Goal: Transaction & Acquisition: Purchase product/service

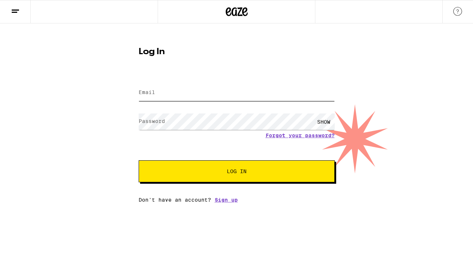
type input "[EMAIL_ADDRESS][DOMAIN_NAME]"
click at [240, 171] on span "Log In" at bounding box center [237, 171] width 20 height 5
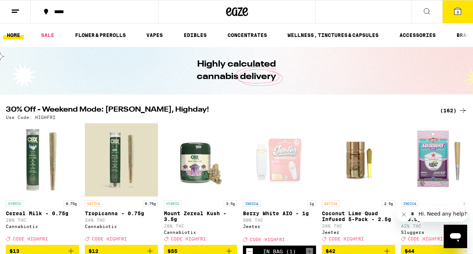
click at [430, 14] on icon at bounding box center [427, 11] width 6 height 6
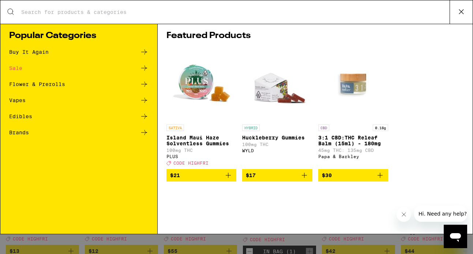
click at [458, 16] on icon at bounding box center [461, 11] width 11 height 11
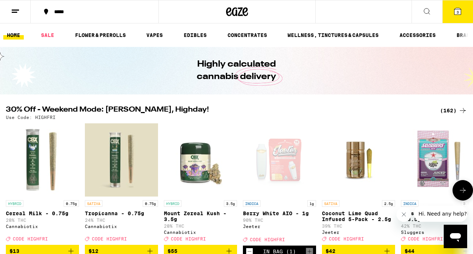
scroll to position [48, 0]
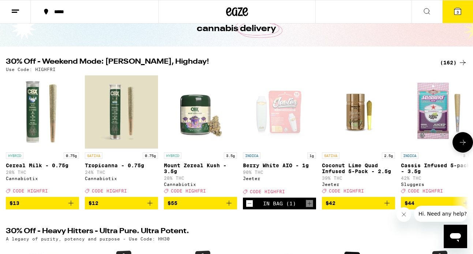
click at [465, 143] on icon at bounding box center [463, 142] width 9 height 9
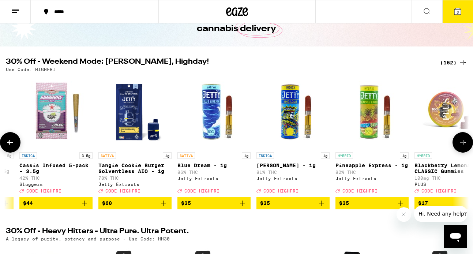
scroll to position [0, 0]
click at [463, 142] on icon at bounding box center [463, 142] width 9 height 9
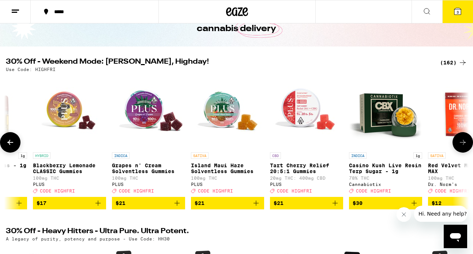
click at [463, 142] on icon at bounding box center [463, 142] width 9 height 9
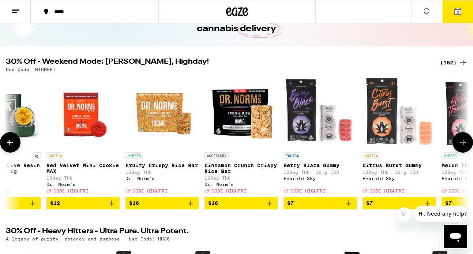
click at [463, 142] on icon at bounding box center [463, 142] width 9 height 9
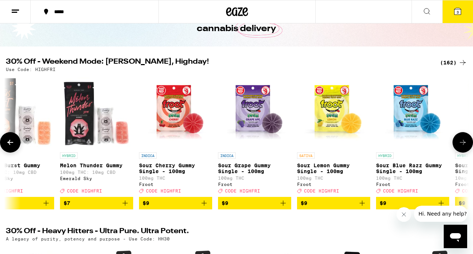
click at [463, 142] on icon at bounding box center [463, 142] width 9 height 9
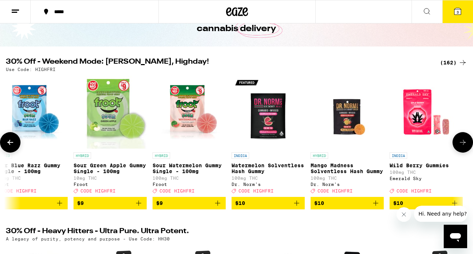
click at [463, 142] on icon at bounding box center [463, 142] width 9 height 9
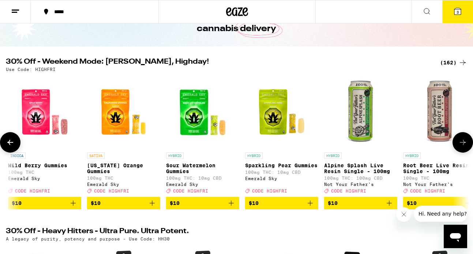
click at [463, 142] on icon at bounding box center [463, 142] width 9 height 9
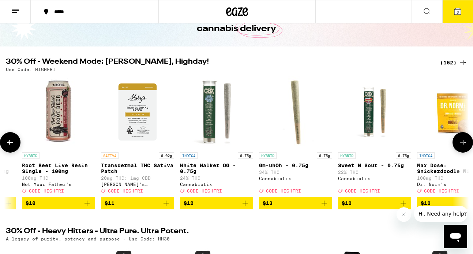
scroll to position [0, 2673]
click at [463, 142] on icon at bounding box center [463, 142] width 9 height 9
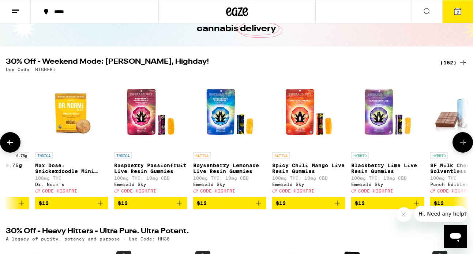
click at [463, 142] on icon at bounding box center [463, 142] width 9 height 9
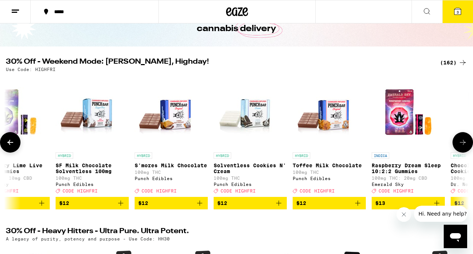
scroll to position [0, 3437]
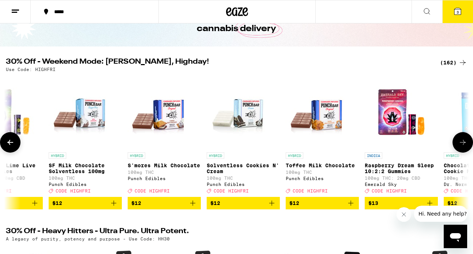
click at [463, 142] on icon at bounding box center [463, 142] width 9 height 9
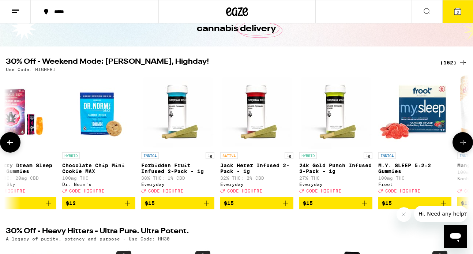
click at [458, 143] on button at bounding box center [463, 142] width 21 height 21
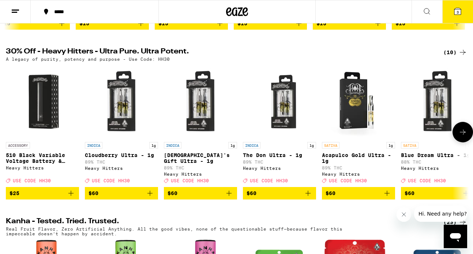
scroll to position [228, 0]
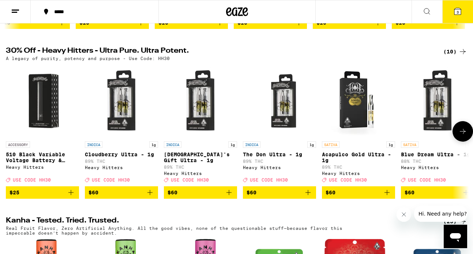
click at [462, 136] on icon at bounding box center [463, 131] width 9 height 9
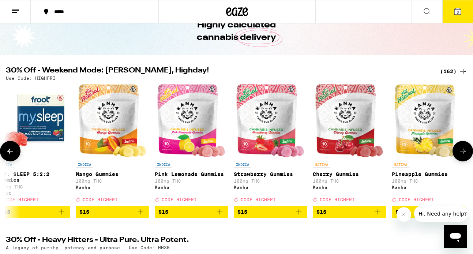
scroll to position [40, 0]
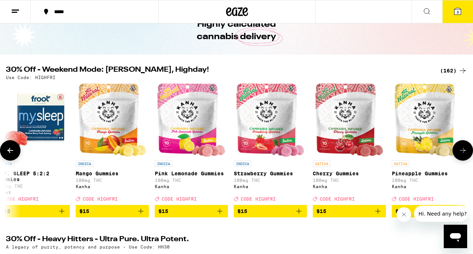
click at [461, 152] on icon at bounding box center [463, 150] width 9 height 9
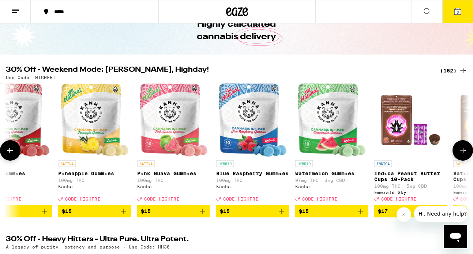
scroll to position [0, 4582]
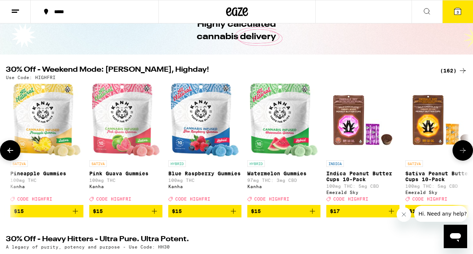
click at [461, 152] on icon at bounding box center [463, 150] width 9 height 9
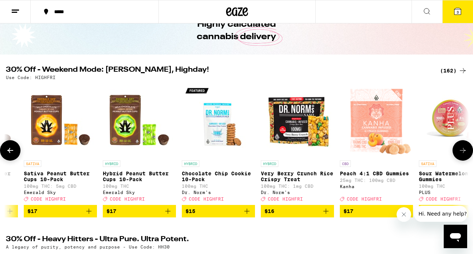
click at [461, 152] on icon at bounding box center [463, 150] width 9 height 9
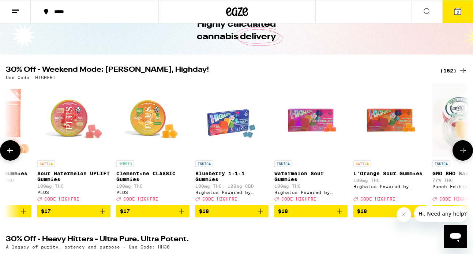
click at [461, 152] on icon at bounding box center [463, 150] width 9 height 9
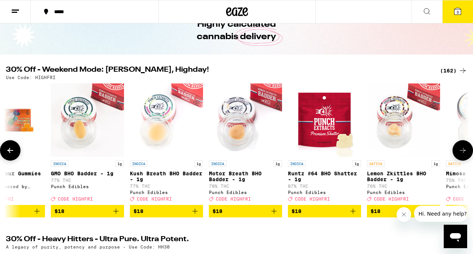
click at [461, 152] on icon at bounding box center [463, 150] width 9 height 9
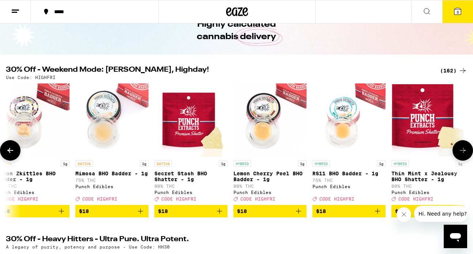
scroll to position [0, 6110]
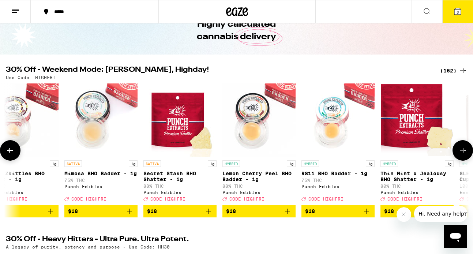
click at [461, 152] on icon at bounding box center [463, 150] width 9 height 9
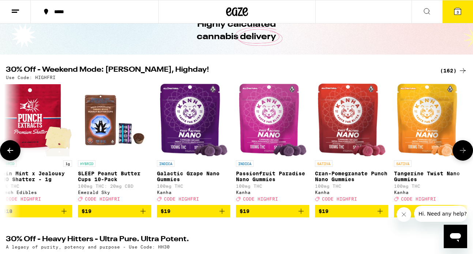
click at [351, 213] on span "$19" at bounding box center [352, 211] width 66 height 9
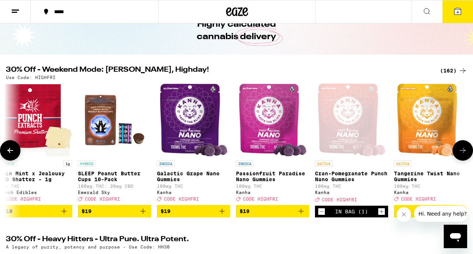
click at [460, 151] on icon at bounding box center [463, 150] width 9 height 9
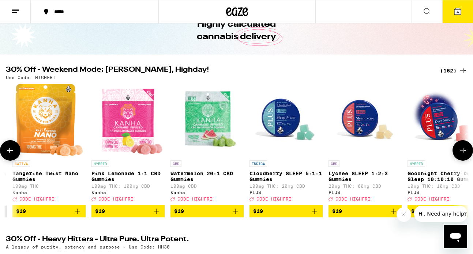
click at [460, 151] on icon at bounding box center [463, 150] width 9 height 9
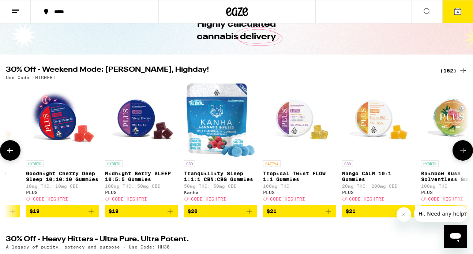
click at [460, 151] on icon at bounding box center [463, 150] width 9 height 9
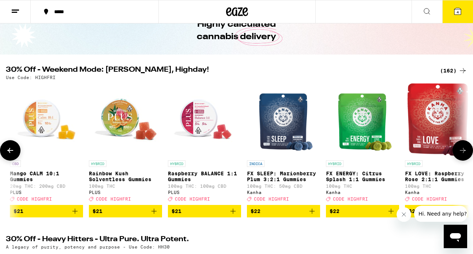
scroll to position [0, 7637]
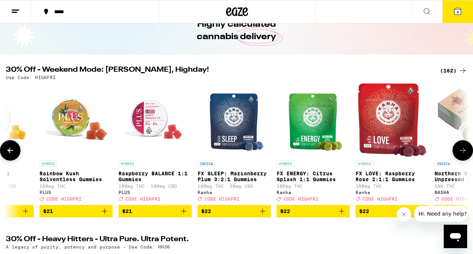
click at [460, 151] on icon at bounding box center [463, 150] width 9 height 9
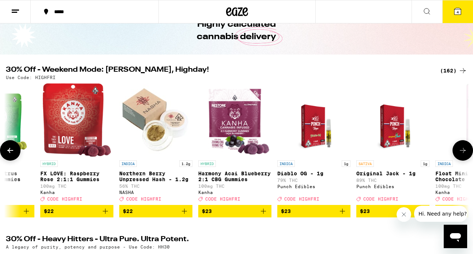
scroll to position [0, 8019]
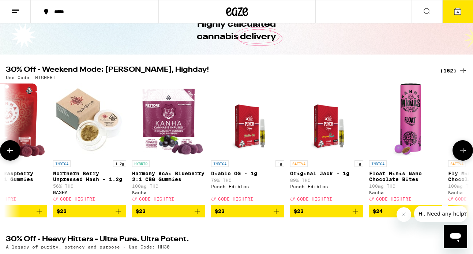
click at [460, 151] on icon at bounding box center [463, 150] width 9 height 9
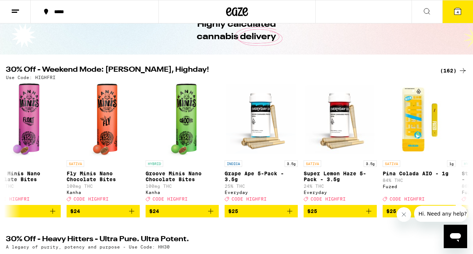
click at [464, 69] on icon at bounding box center [463, 70] width 9 height 9
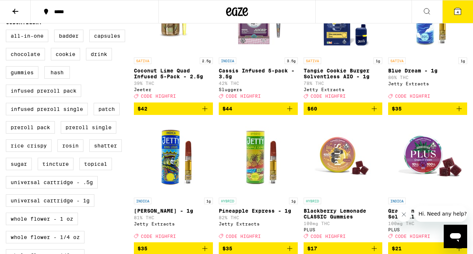
scroll to position [267, 0]
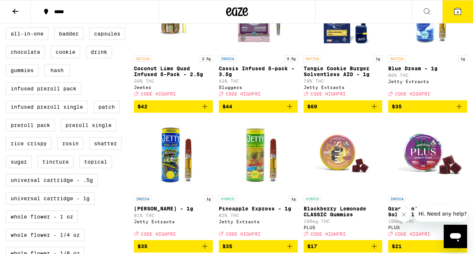
click at [168, 111] on span "$42" at bounding box center [174, 106] width 72 height 9
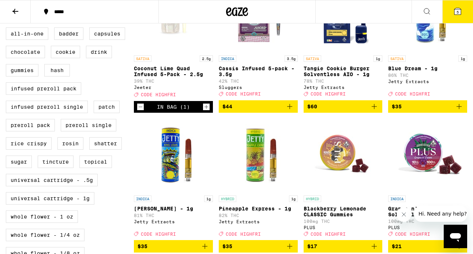
click at [465, 12] on button "5" at bounding box center [458, 11] width 31 height 23
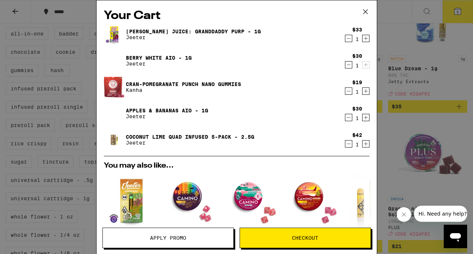
click at [167, 238] on span "Apply Promo" at bounding box center [168, 237] width 36 height 5
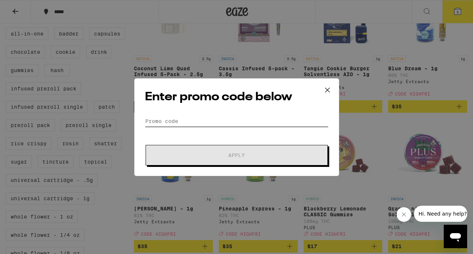
click at [191, 117] on input "Promo Code" at bounding box center [237, 121] width 184 height 11
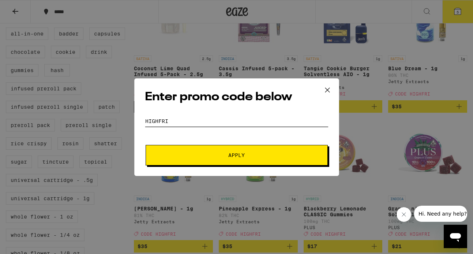
type input "HIGHFRI"
click at [186, 161] on button "Apply" at bounding box center [237, 155] width 182 height 21
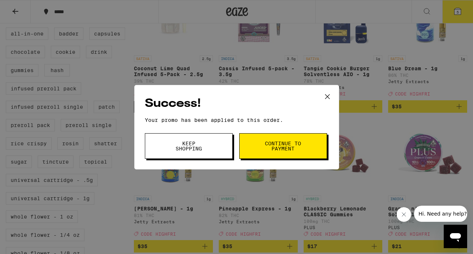
click at [279, 143] on span "Continue to payment" at bounding box center [283, 146] width 37 height 10
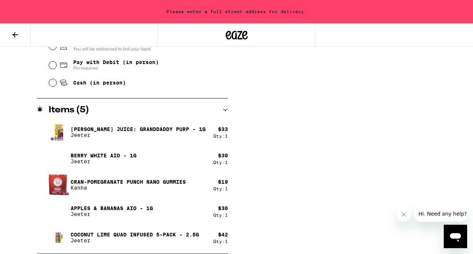
scroll to position [339, 0]
click at [14, 37] on icon at bounding box center [15, 34] width 9 height 9
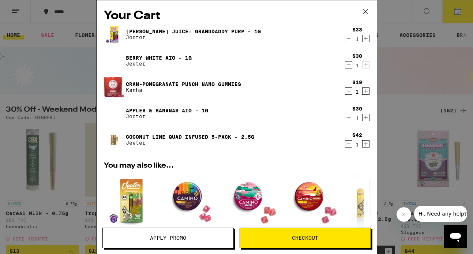
click at [348, 38] on icon "Decrement" at bounding box center [349, 38] width 7 height 9
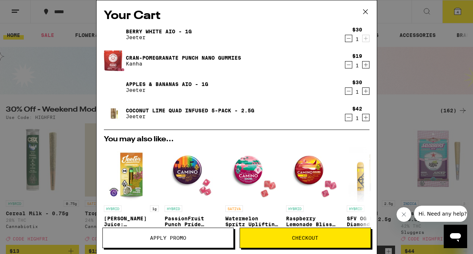
click at [347, 63] on icon "Decrement" at bounding box center [349, 64] width 7 height 9
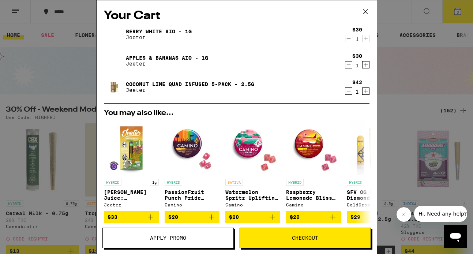
click at [304, 237] on span "Checkout" at bounding box center [305, 237] width 26 height 5
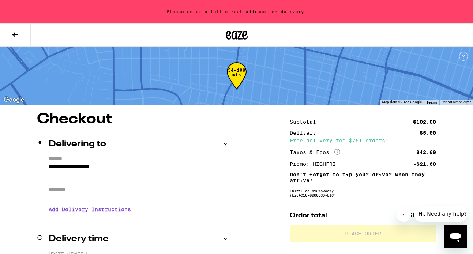
click at [216, 161] on label "*******" at bounding box center [138, 159] width 179 height 7
click at [216, 163] on input "**********" at bounding box center [138, 169] width 179 height 12
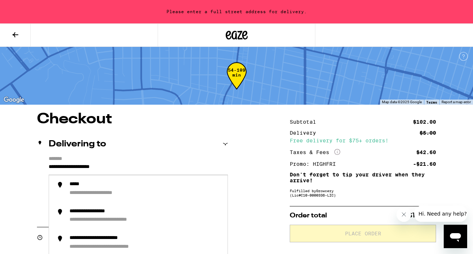
click at [49, 164] on input "**********" at bounding box center [138, 169] width 179 height 12
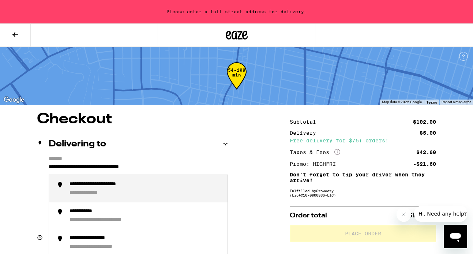
click at [102, 184] on div "**********" at bounding box center [111, 184] width 83 height 7
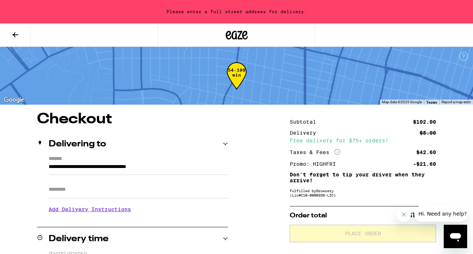
type input "**********"
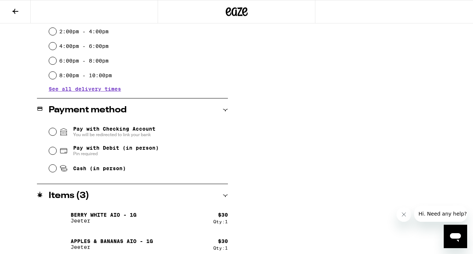
scroll to position [230, 0]
click at [55, 151] on input "Pay with Debit (in person) Pin required" at bounding box center [52, 150] width 7 height 7
radio input "true"
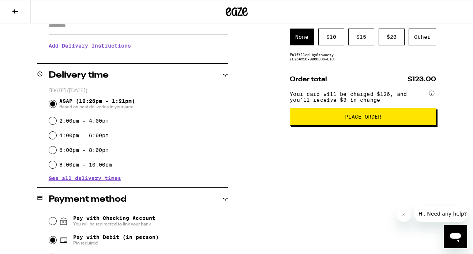
scroll to position [139, 0]
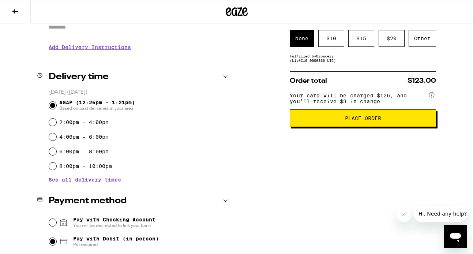
click at [342, 126] on button "Place Order" at bounding box center [363, 118] width 146 height 18
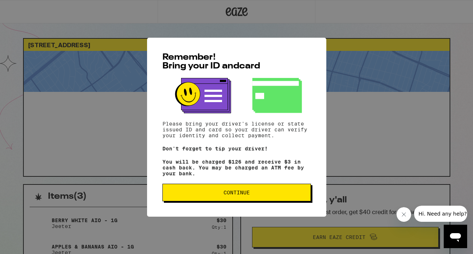
click at [234, 194] on span "Continue" at bounding box center [237, 192] width 26 height 5
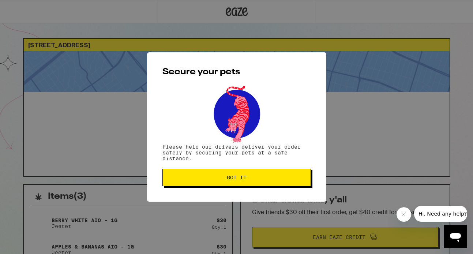
click at [257, 178] on span "Got it" at bounding box center [237, 177] width 136 height 5
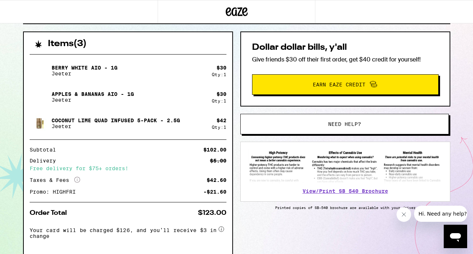
scroll to position [152, 0]
